Goal: Task Accomplishment & Management: Complete application form

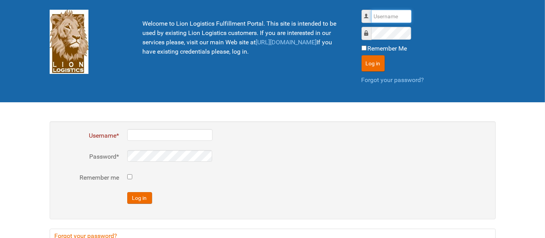
click at [382, 13] on input "Username" at bounding box center [392, 16] width 40 height 13
click at [388, 19] on input "Username" at bounding box center [392, 16] width 40 height 13
type input "al"
click at [362, 55] on button "Log in" at bounding box center [373, 63] width 23 height 16
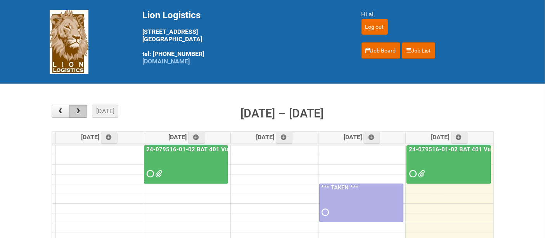
click at [78, 111] on span "button" at bounding box center [78, 111] width 7 height 6
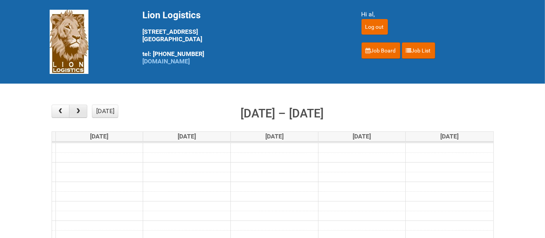
click at [78, 111] on span "button" at bounding box center [78, 111] width 7 height 6
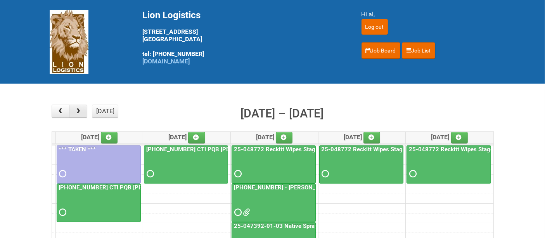
click at [78, 111] on span "button" at bounding box center [78, 111] width 7 height 6
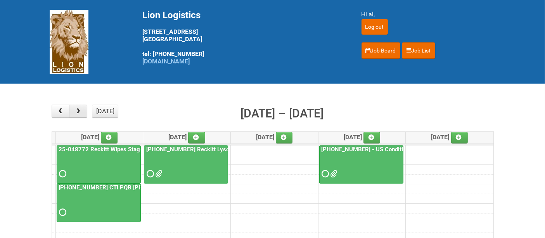
click at [78, 111] on span "button" at bounding box center [78, 111] width 7 height 6
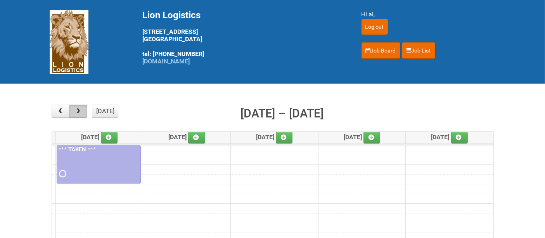
click at [78, 111] on span "button" at bounding box center [78, 111] width 7 height 6
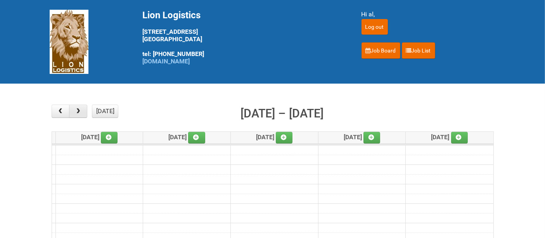
click at [78, 111] on span "button" at bounding box center [78, 111] width 7 height 6
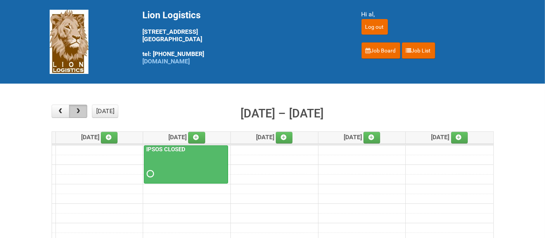
click at [80, 111] on span "button" at bounding box center [78, 111] width 7 height 6
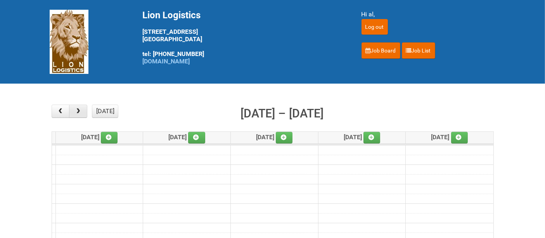
click at [80, 111] on span "button" at bounding box center [78, 111] width 7 height 6
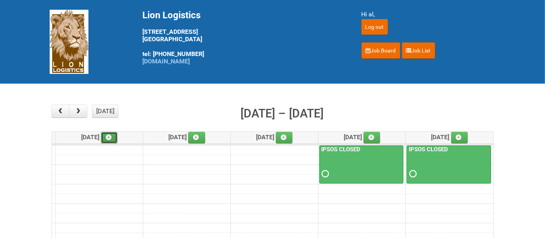
click at [111, 138] on icon at bounding box center [108, 136] width 5 height 5
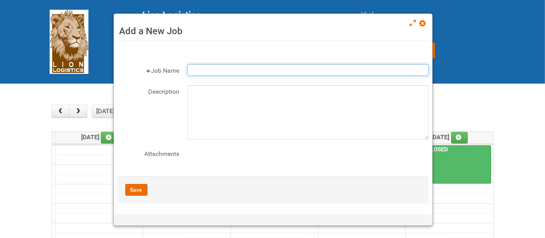
click at [222, 71] on input "Job Name" at bounding box center [308, 70] width 241 height 12
paste input "[PHONE_NUMBER]"
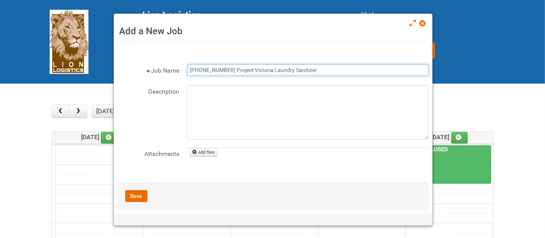
type input "[PHONE_NUMBER] Project Victoria Laundry Sanitizer"
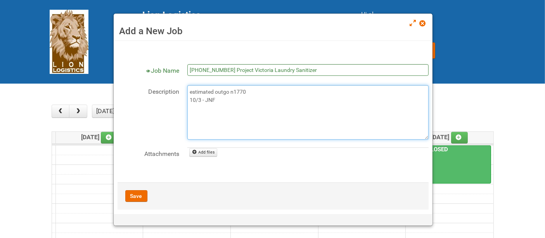
type textarea "estimated outgo n1770 10/3 - JNF"
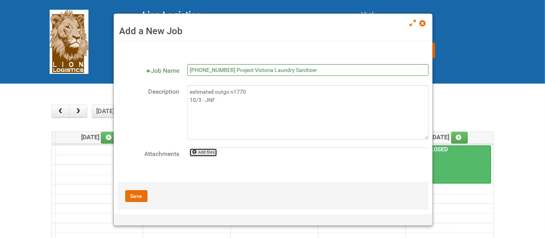
click at [194, 152] on icon at bounding box center [194, 151] width 5 height 5
type input "C:\fakepath\JNF [PHONE_NUMBER].DOC"
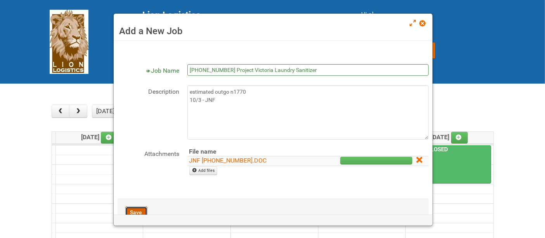
click at [133, 207] on button "Save" at bounding box center [136, 212] width 22 height 12
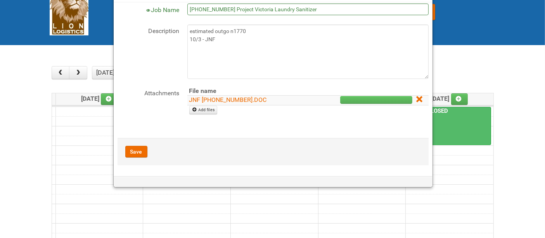
scroll to position [43, 0]
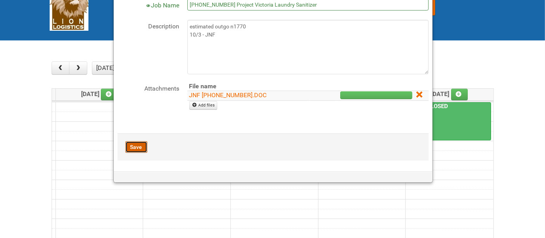
click at [134, 146] on button "Save" at bounding box center [136, 147] width 22 height 12
